Goal: Information Seeking & Learning: Understand process/instructions

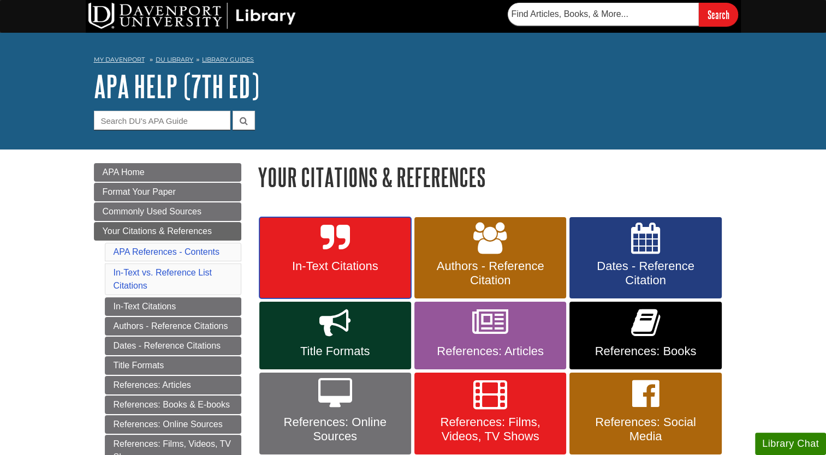
click at [312, 245] on link "In-Text Citations" at bounding box center [335, 258] width 152 height 82
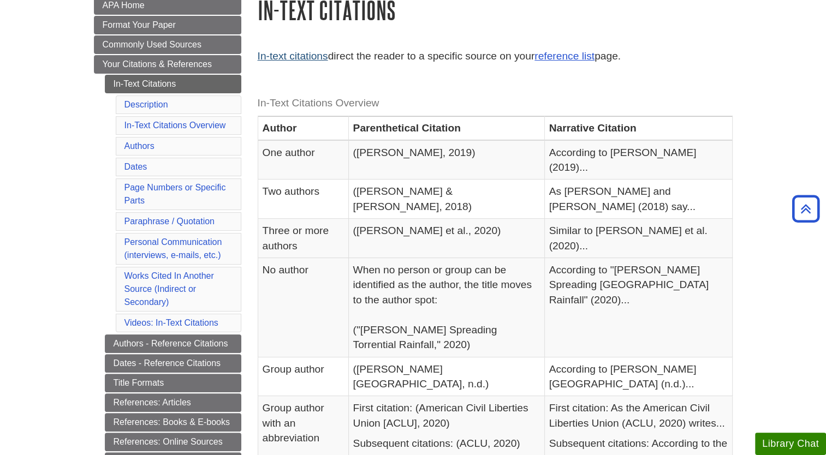
scroll to position [166, 0]
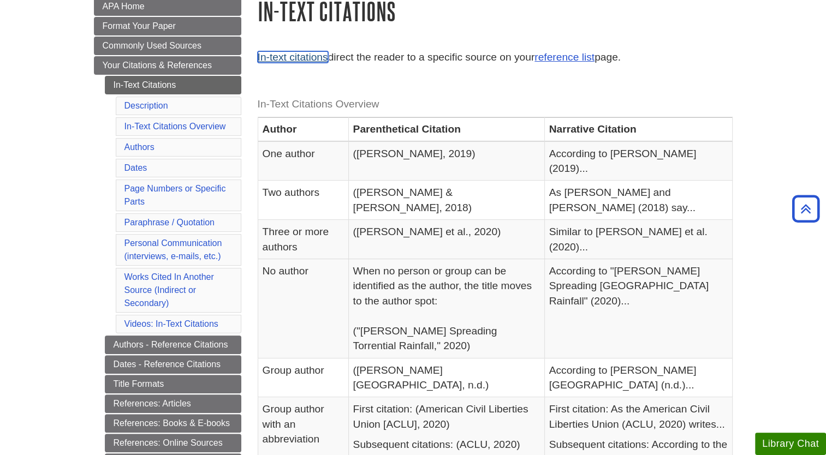
click at [315, 59] on link "In-text citations" at bounding box center [293, 56] width 70 height 11
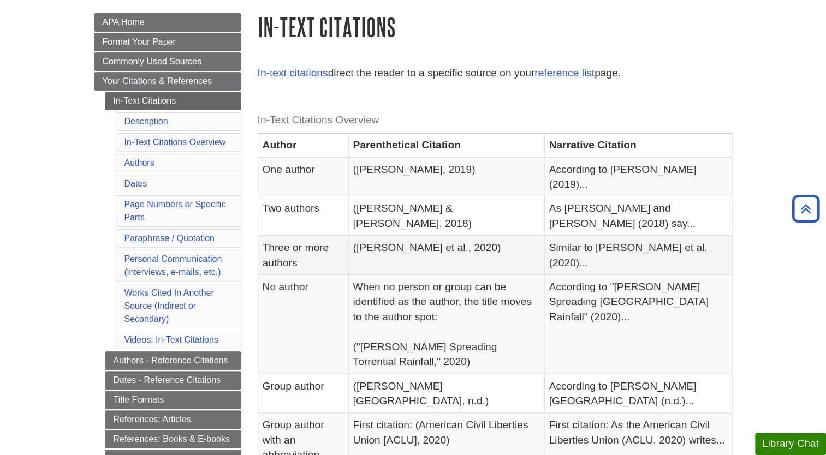
scroll to position [150, 0]
click at [202, 82] on span "Your Citations & References" at bounding box center [157, 81] width 109 height 9
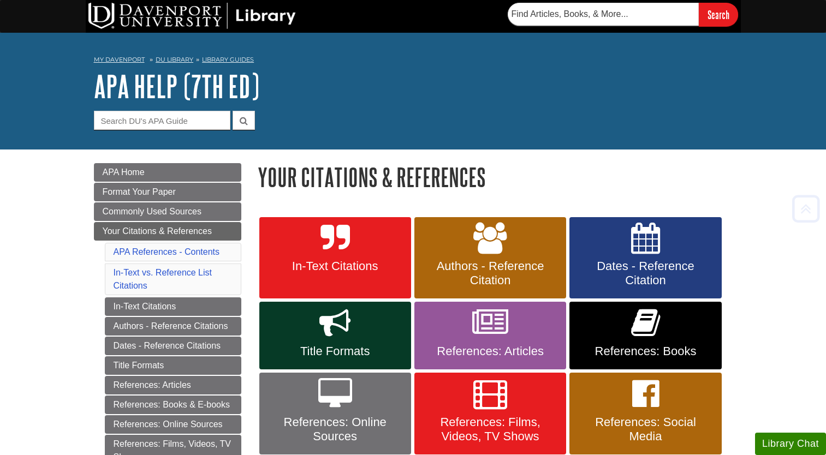
scroll to position [576, 0]
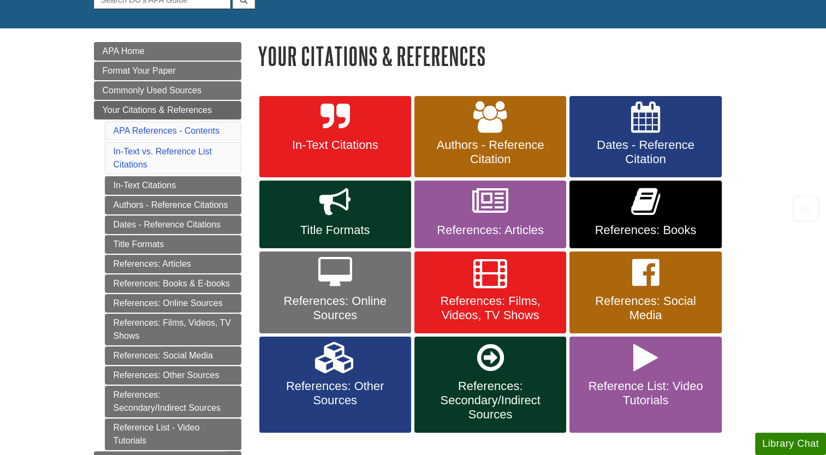
scroll to position [122, 0]
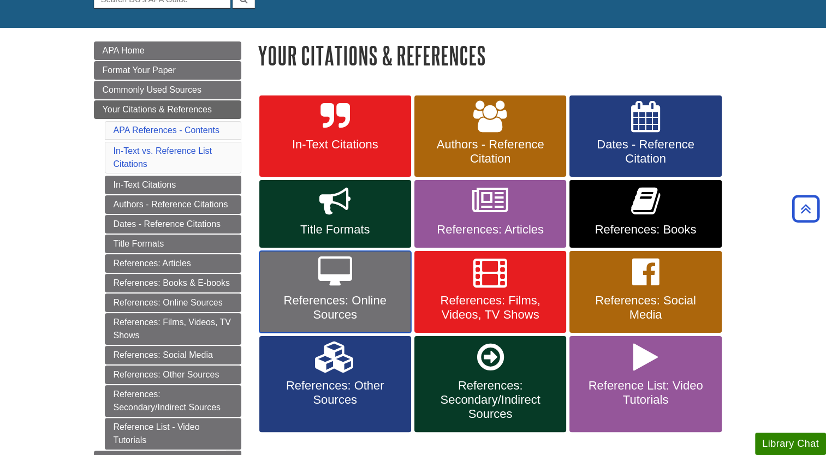
click at [351, 282] on icon at bounding box center [335, 273] width 34 height 32
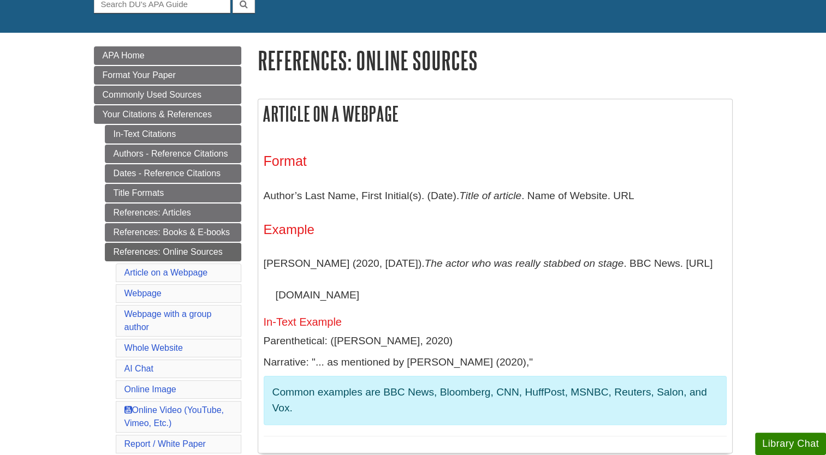
scroll to position [120, 0]
